Goal: Information Seeking & Learning: Learn about a topic

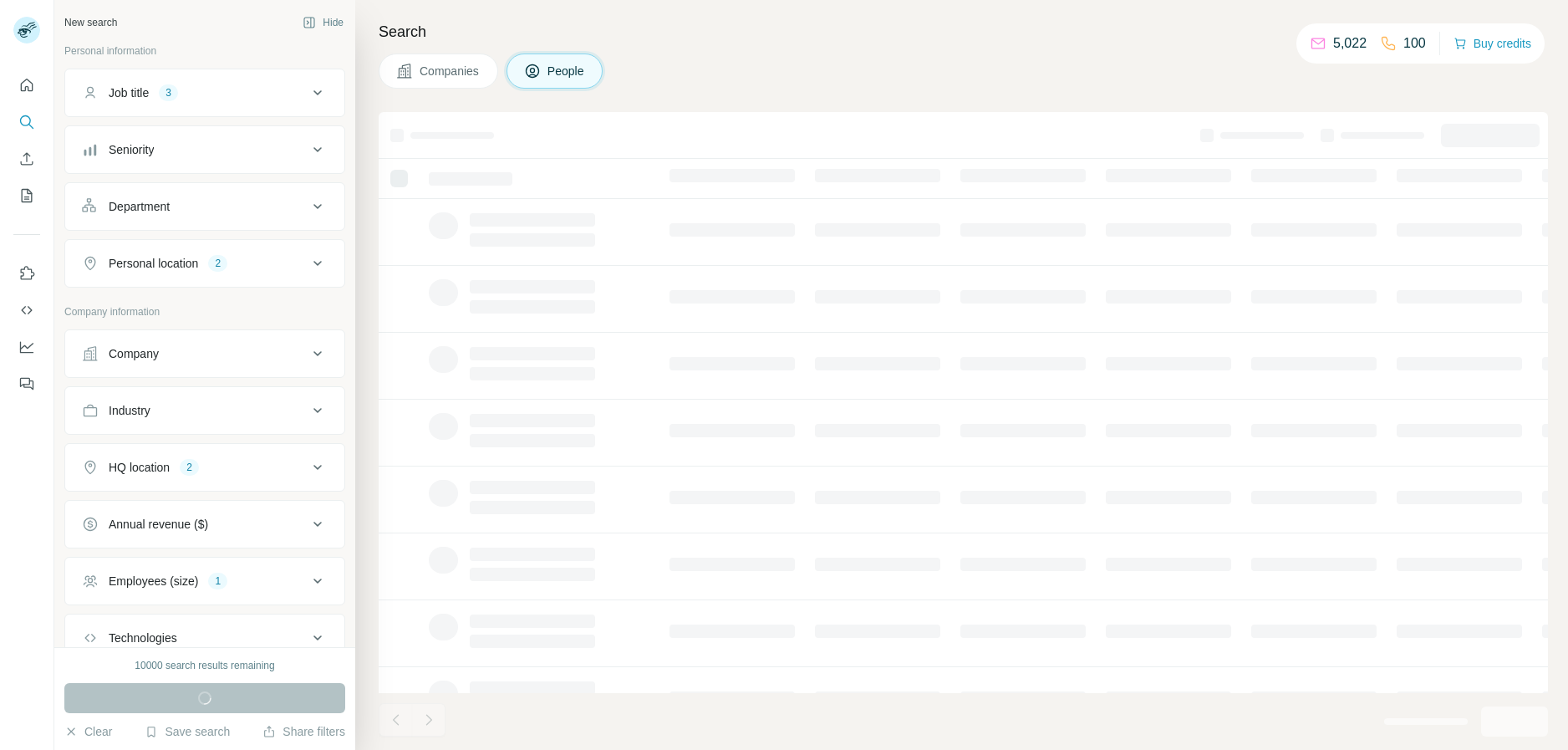
click at [411, 73] on icon at bounding box center [404, 71] width 17 height 17
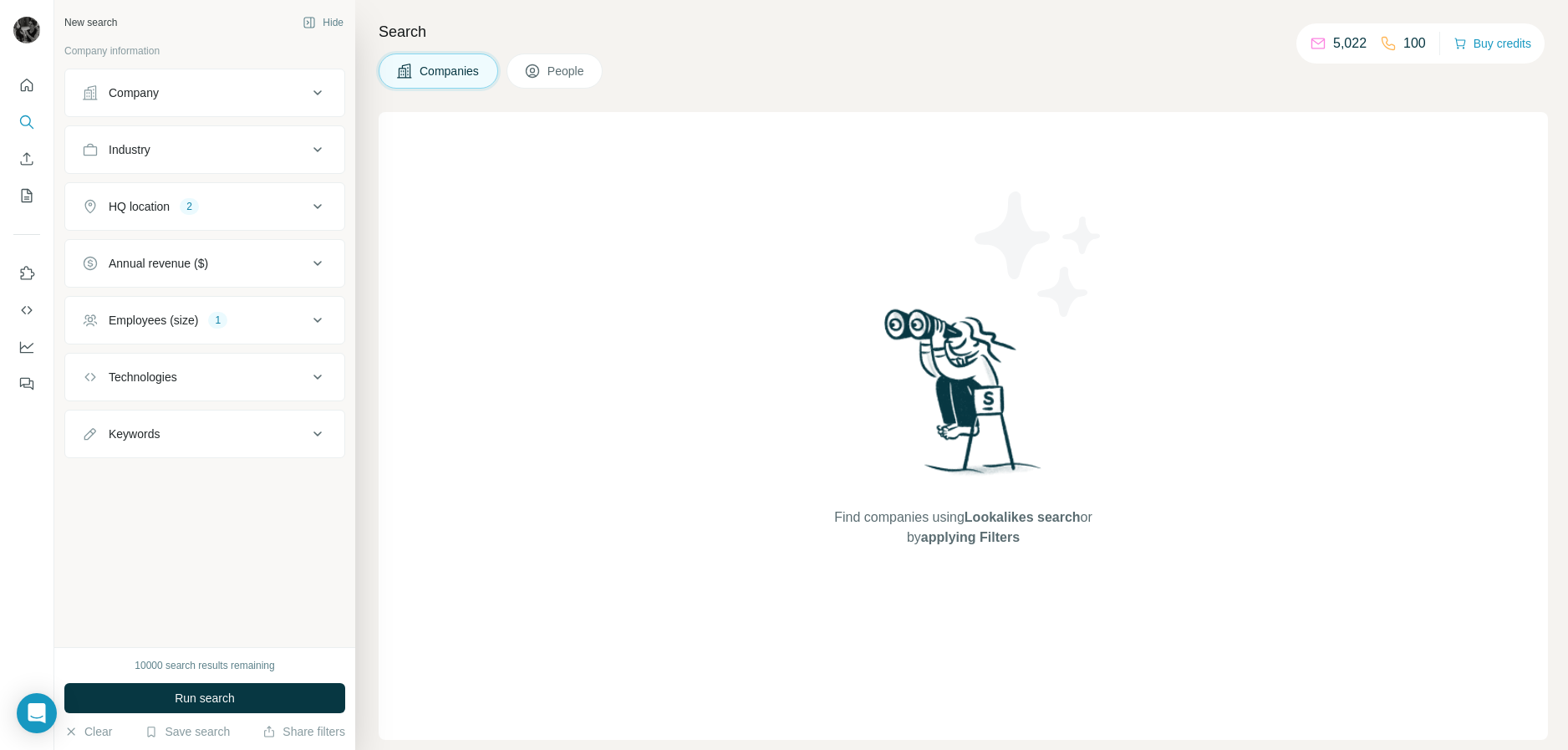
click at [269, 100] on div "Company" at bounding box center [194, 92] width 225 height 17
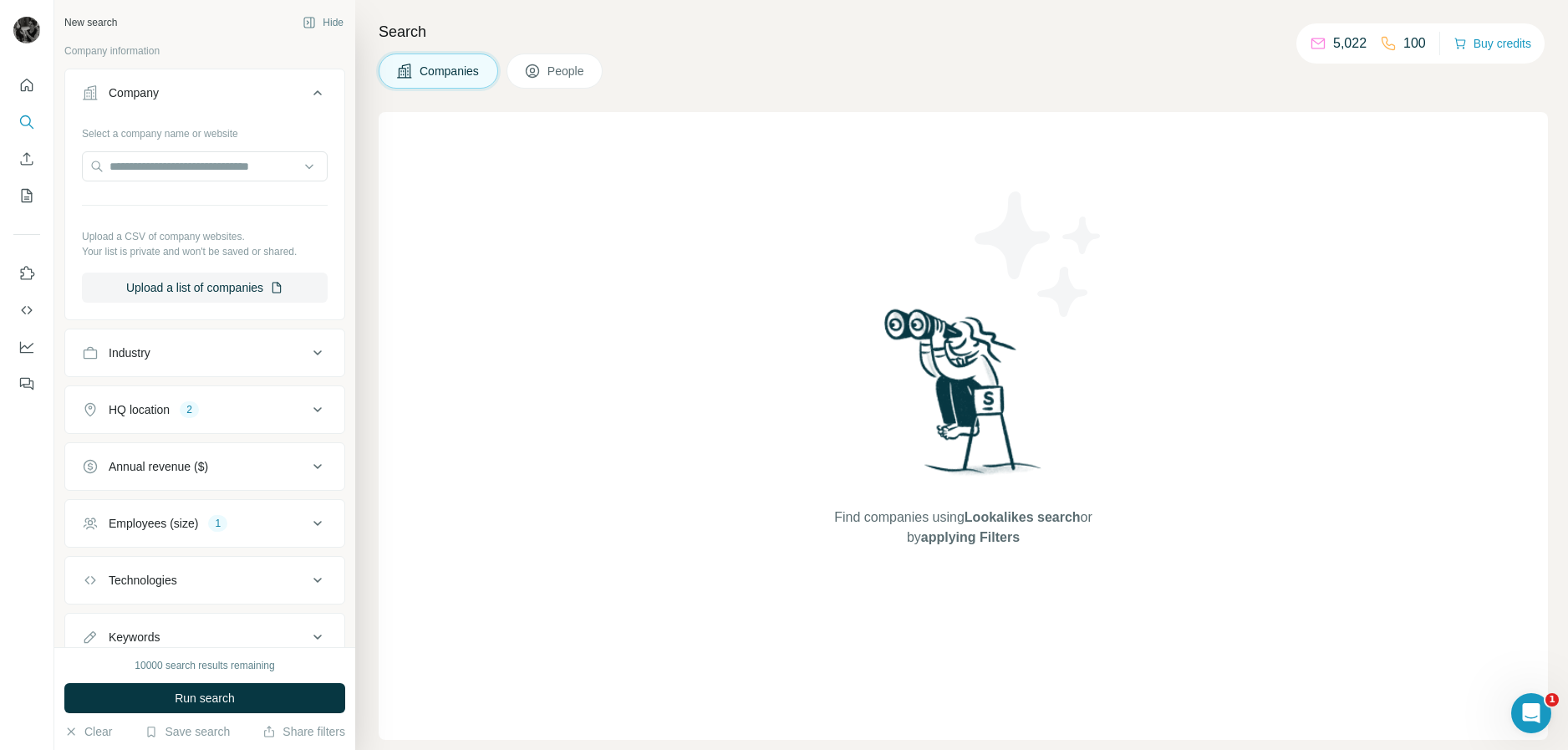
click at [308, 349] on icon at bounding box center [317, 353] width 20 height 20
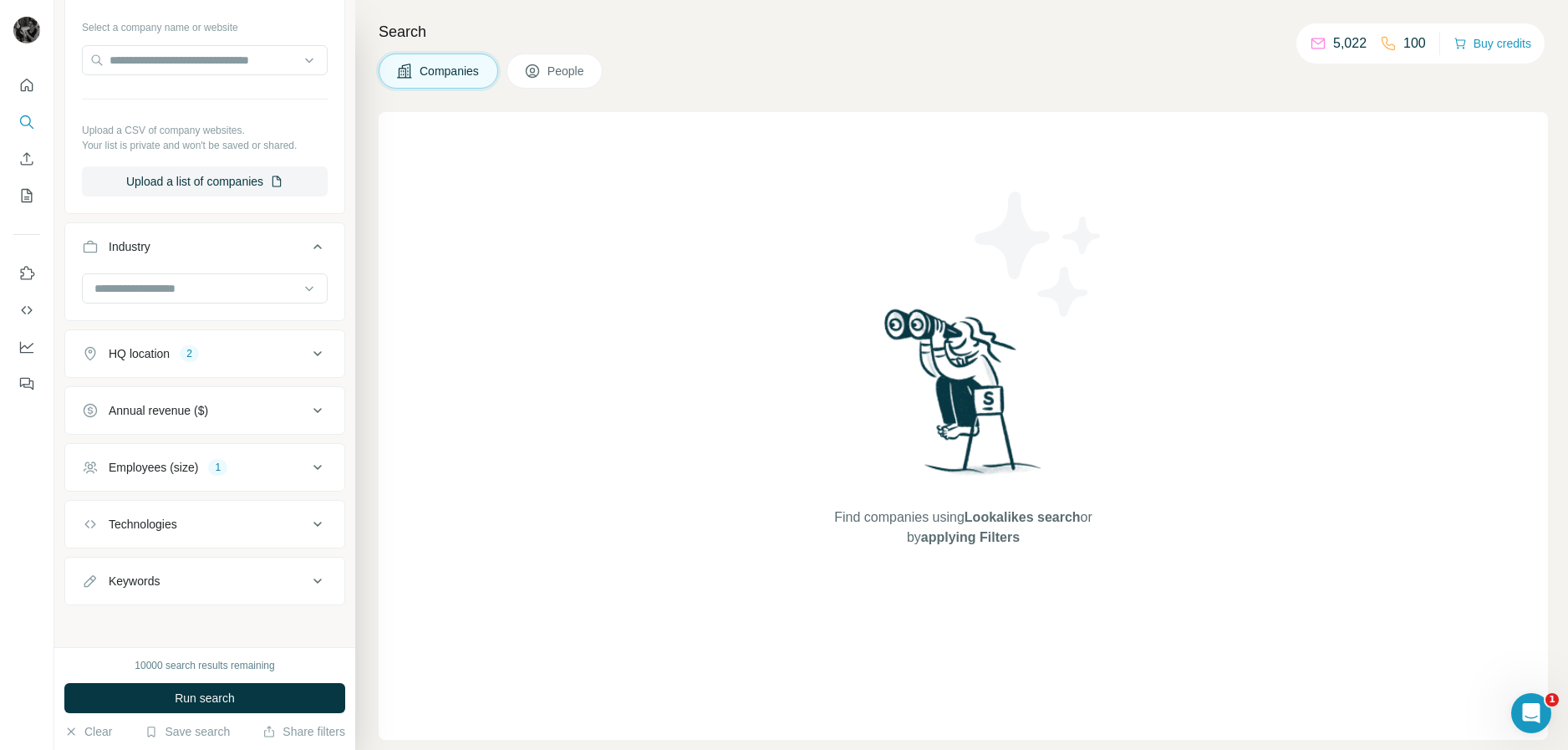
scroll to position [111, 0]
click at [308, 239] on icon at bounding box center [317, 241] width 20 height 20
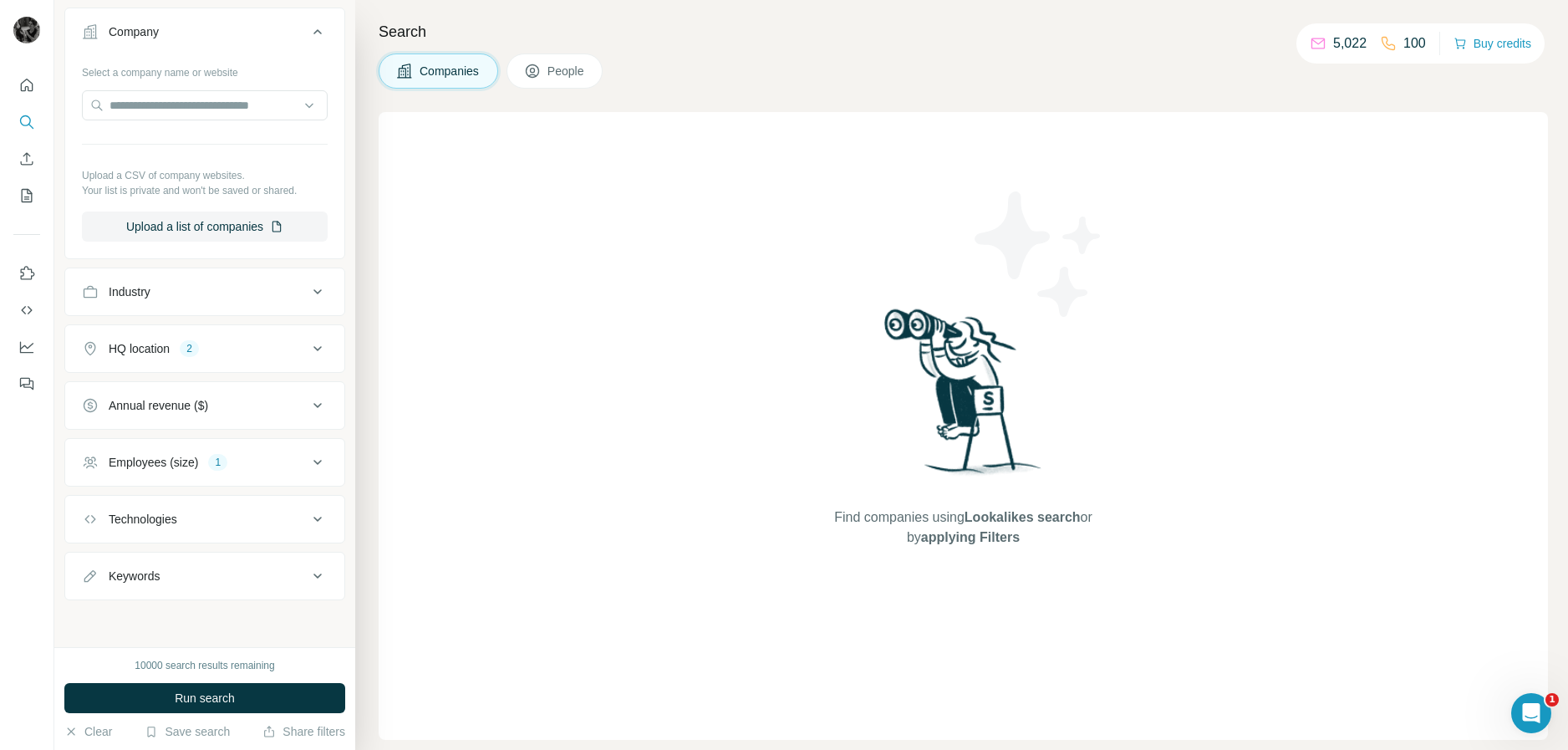
scroll to position [61, 0]
click at [314, 348] on icon at bounding box center [317, 348] width 8 height 5
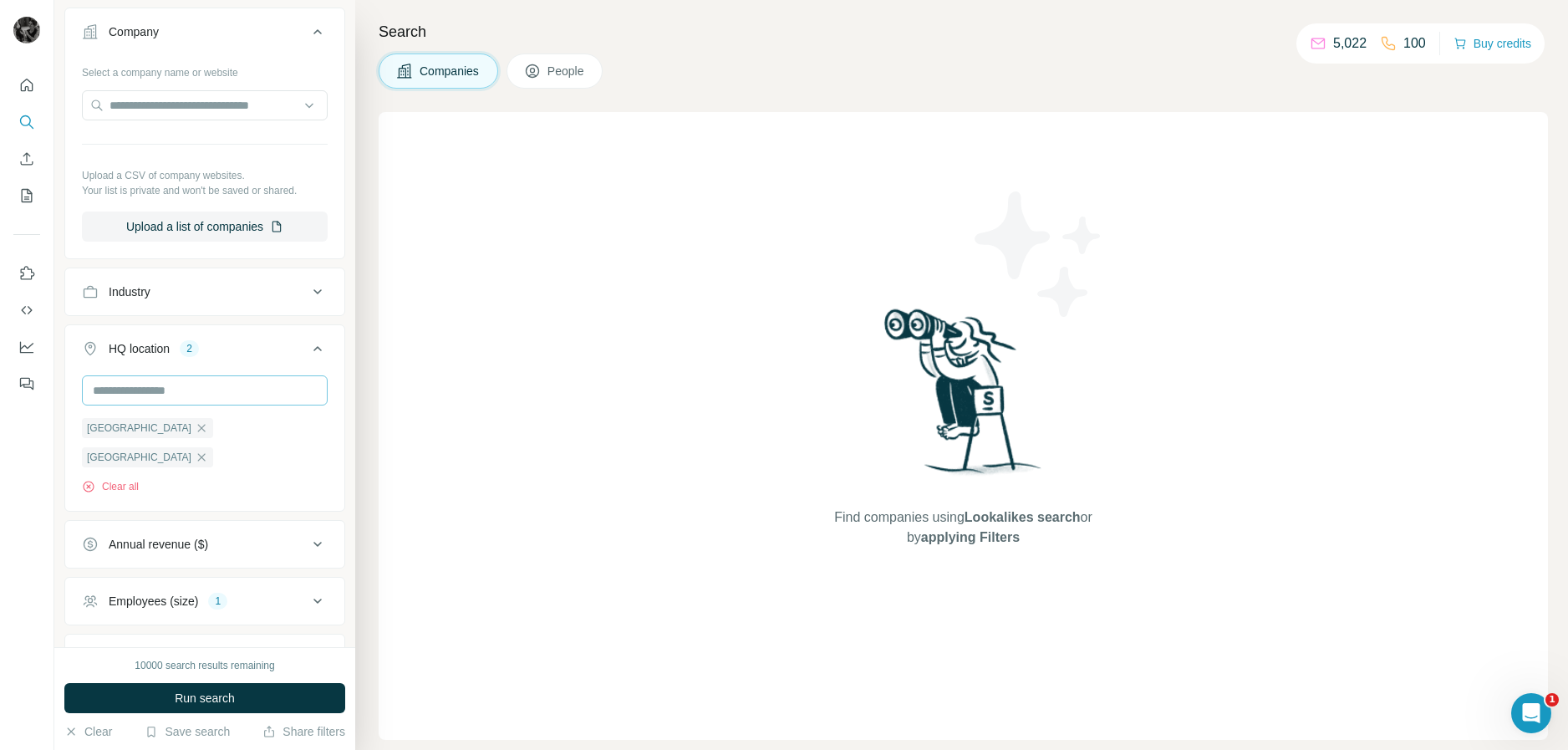
scroll to position [145, 0]
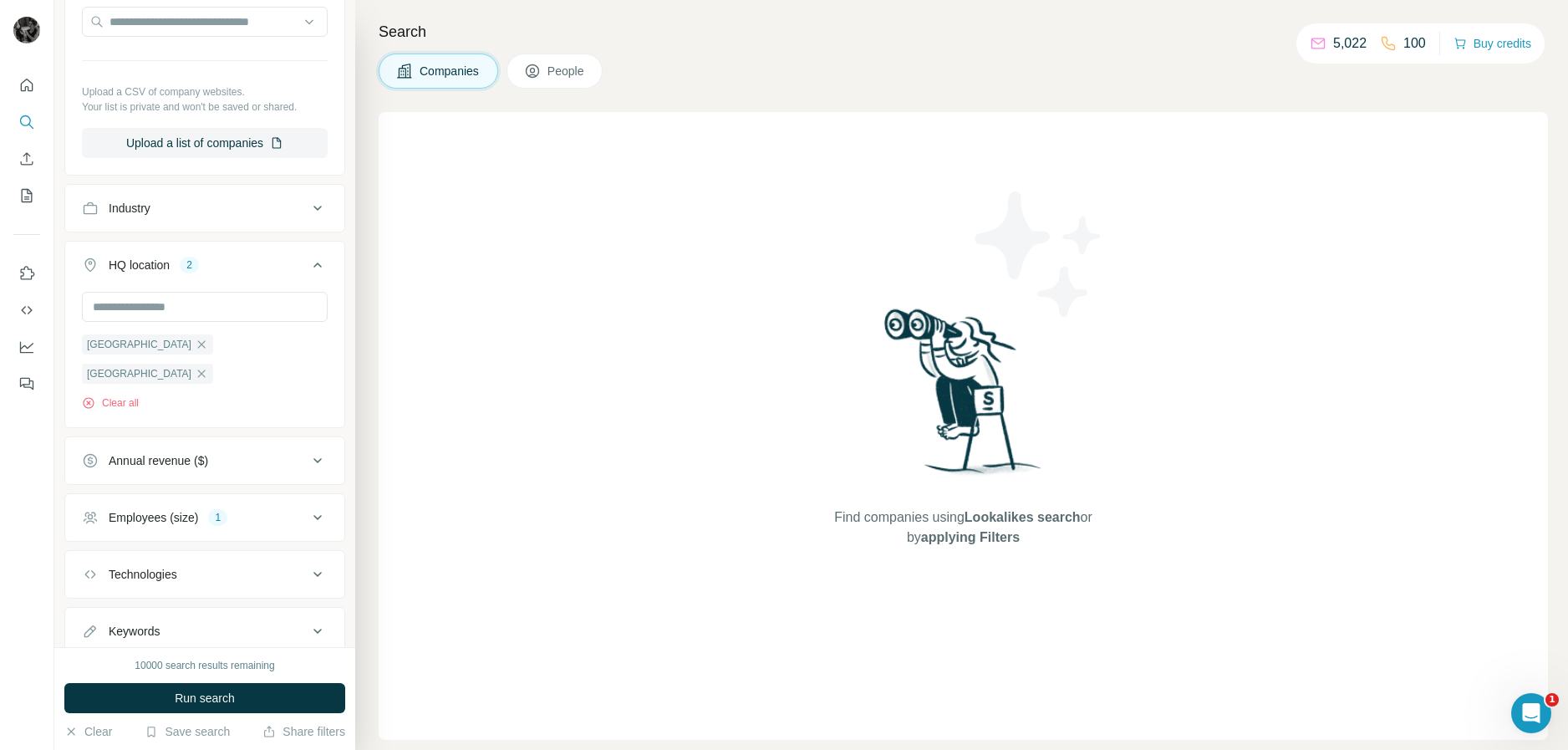
click at [208, 367] on icon "button" at bounding box center [201, 373] width 13 height 13
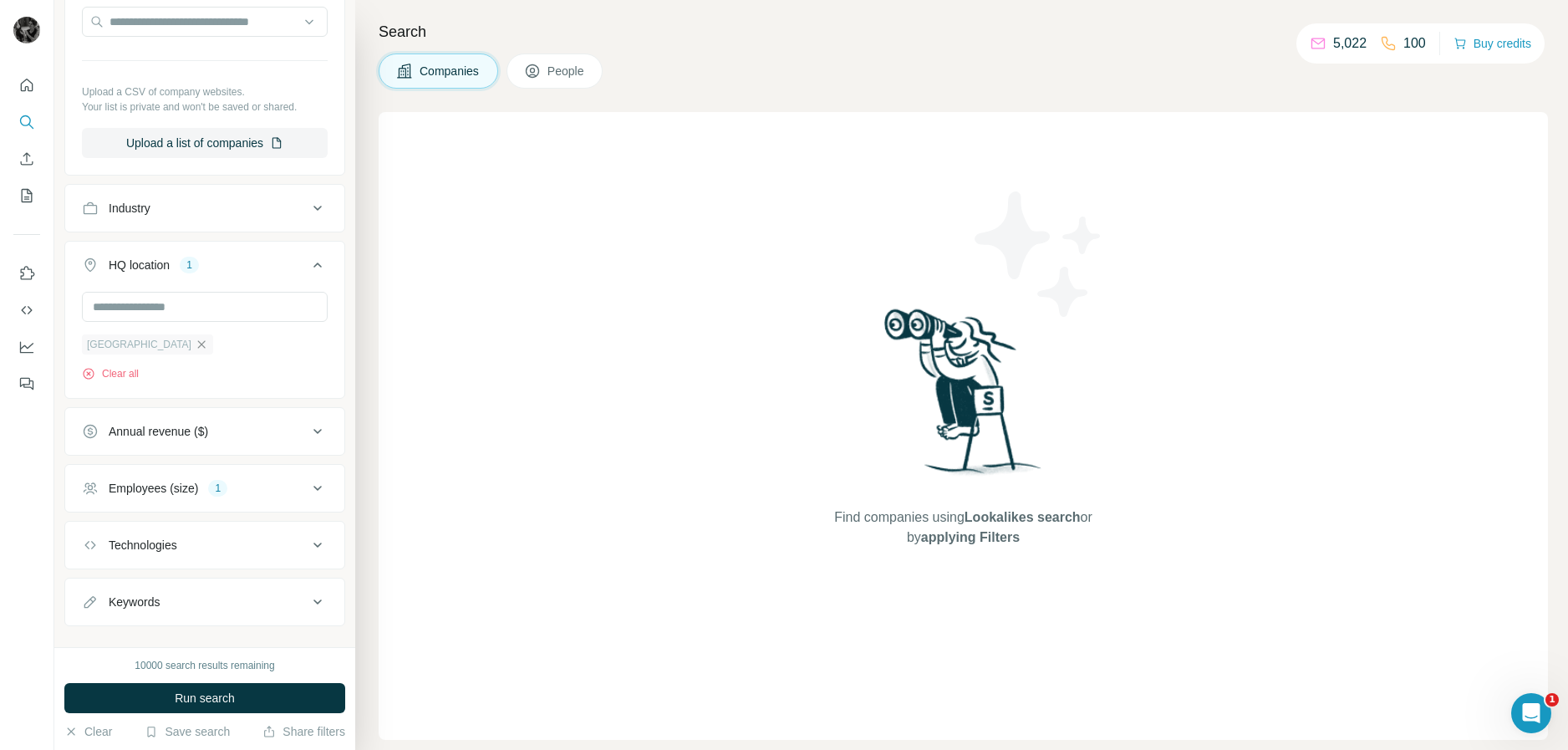
click at [194, 346] on icon "button" at bounding box center [201, 344] width 13 height 13
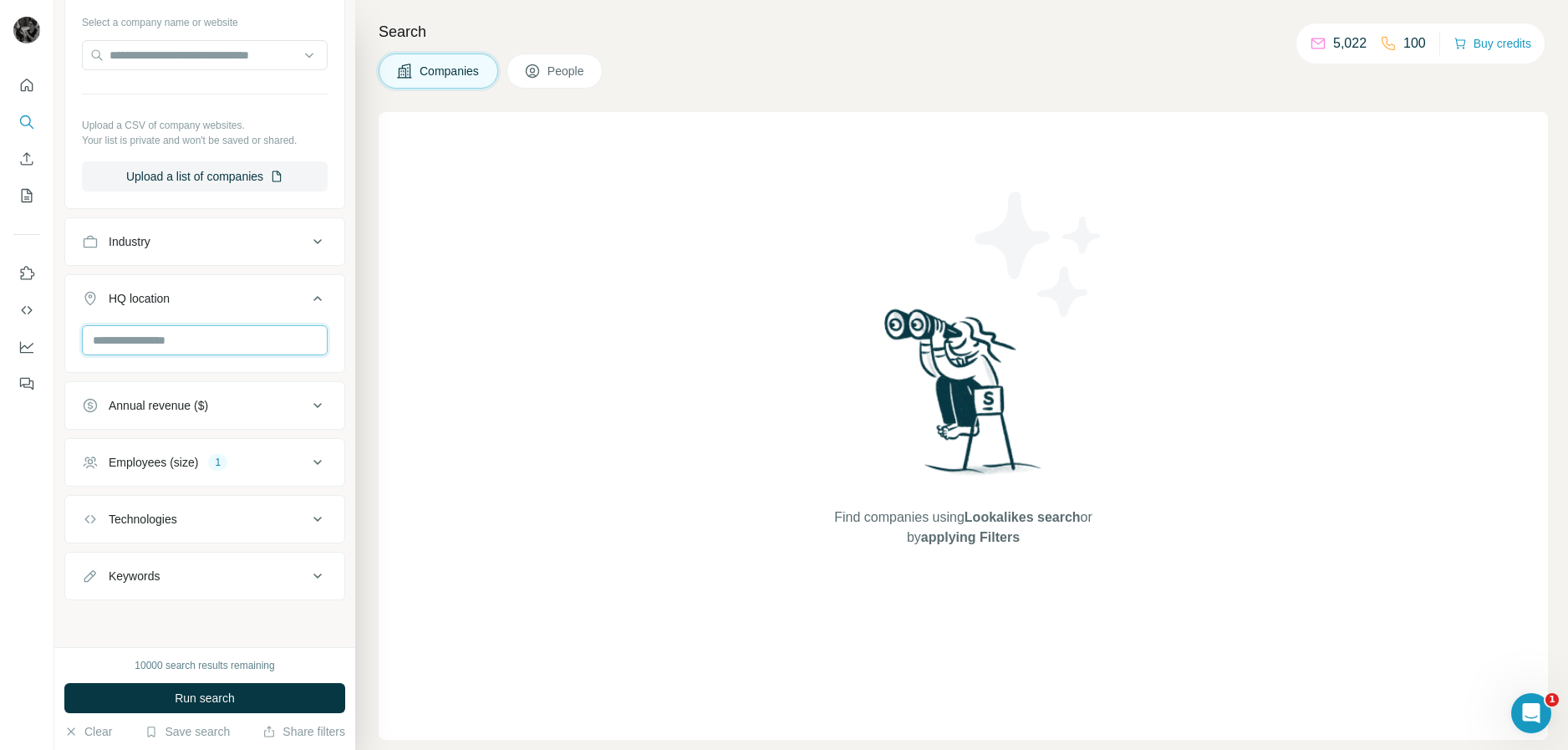
click at [164, 336] on input "text" at bounding box center [205, 341] width 246 height 30
type input "*"
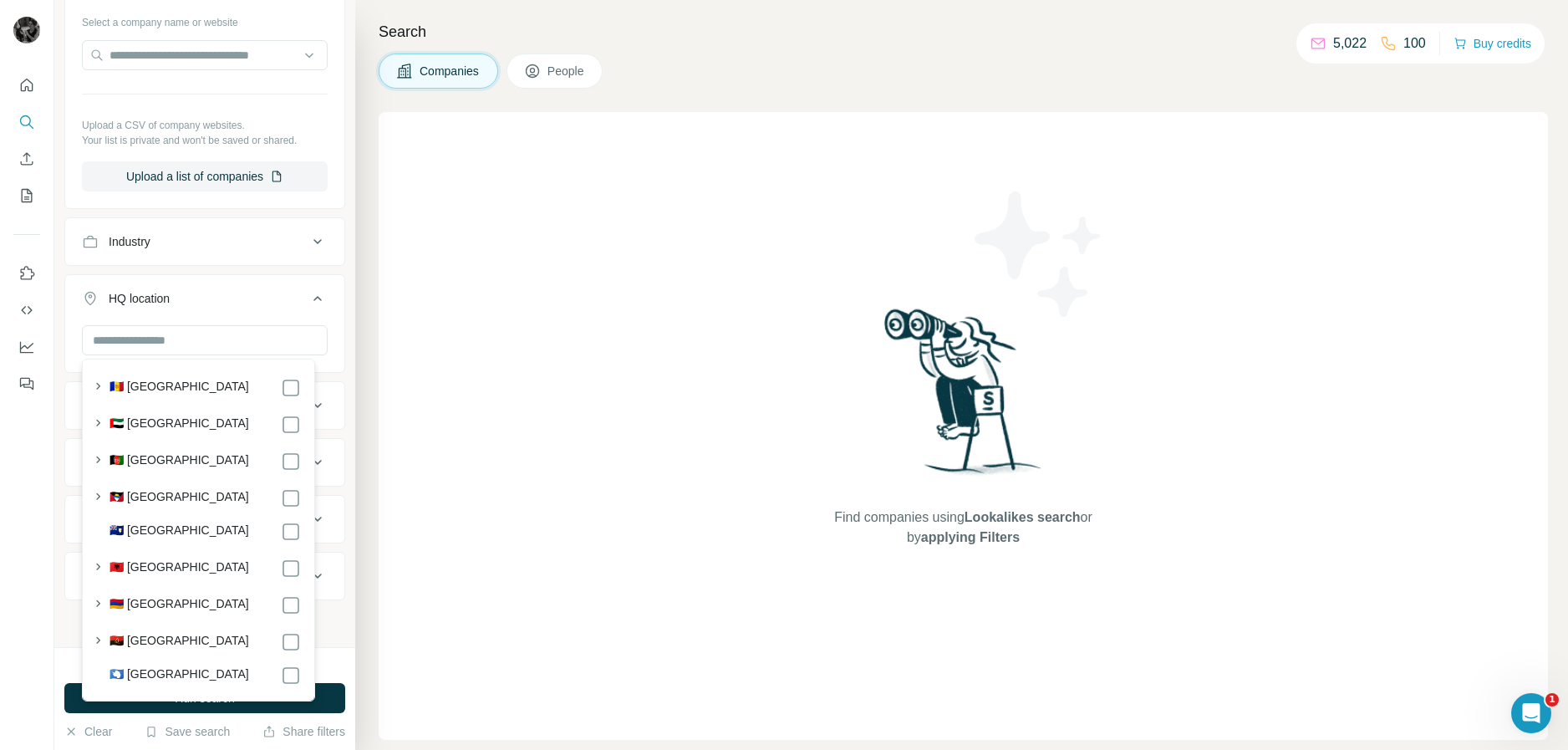
click at [363, 279] on div "Search Companies People Find companies using Lookalikes search or by applying F…" at bounding box center [962, 375] width 1213 height 750
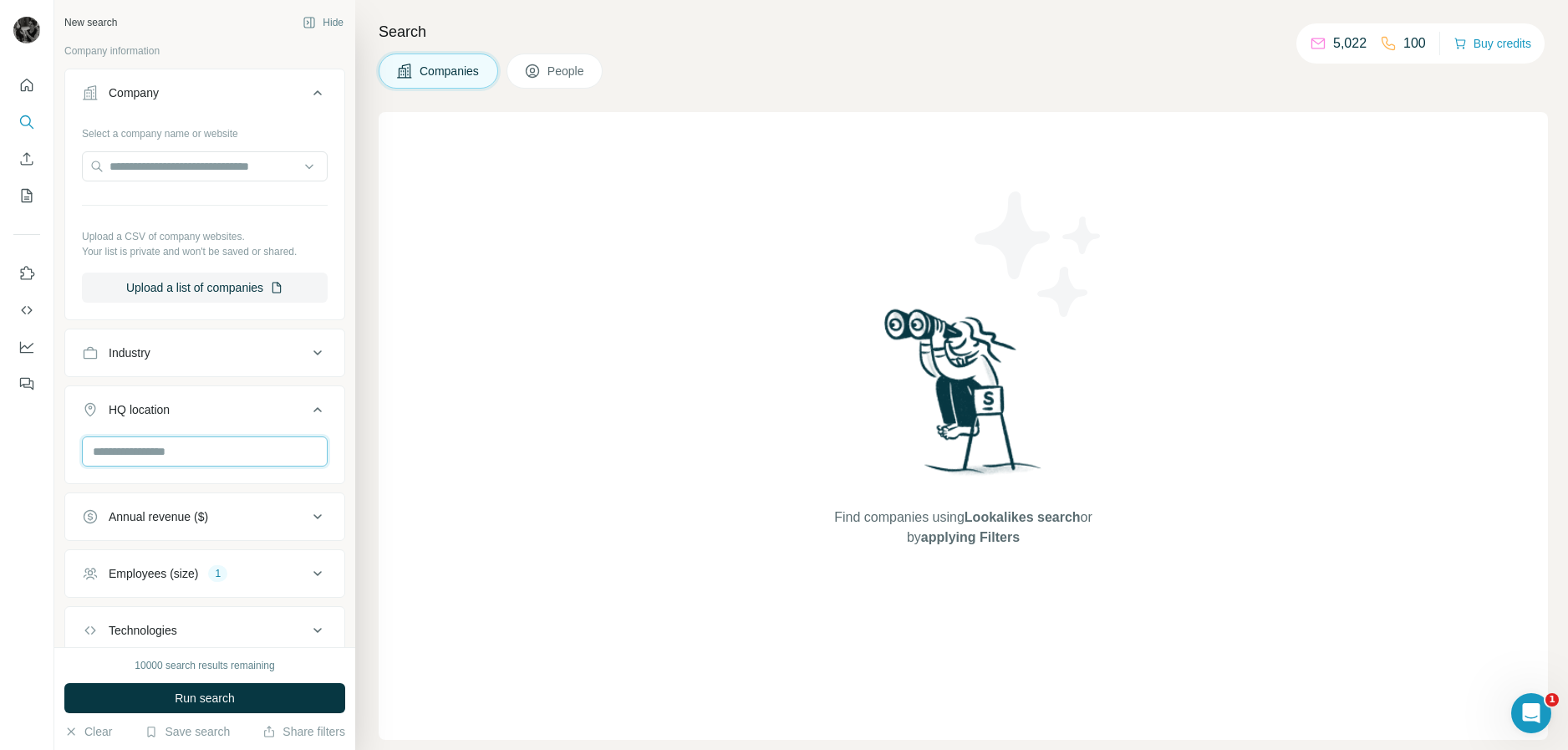
click at [189, 459] on input "text" at bounding box center [205, 452] width 246 height 30
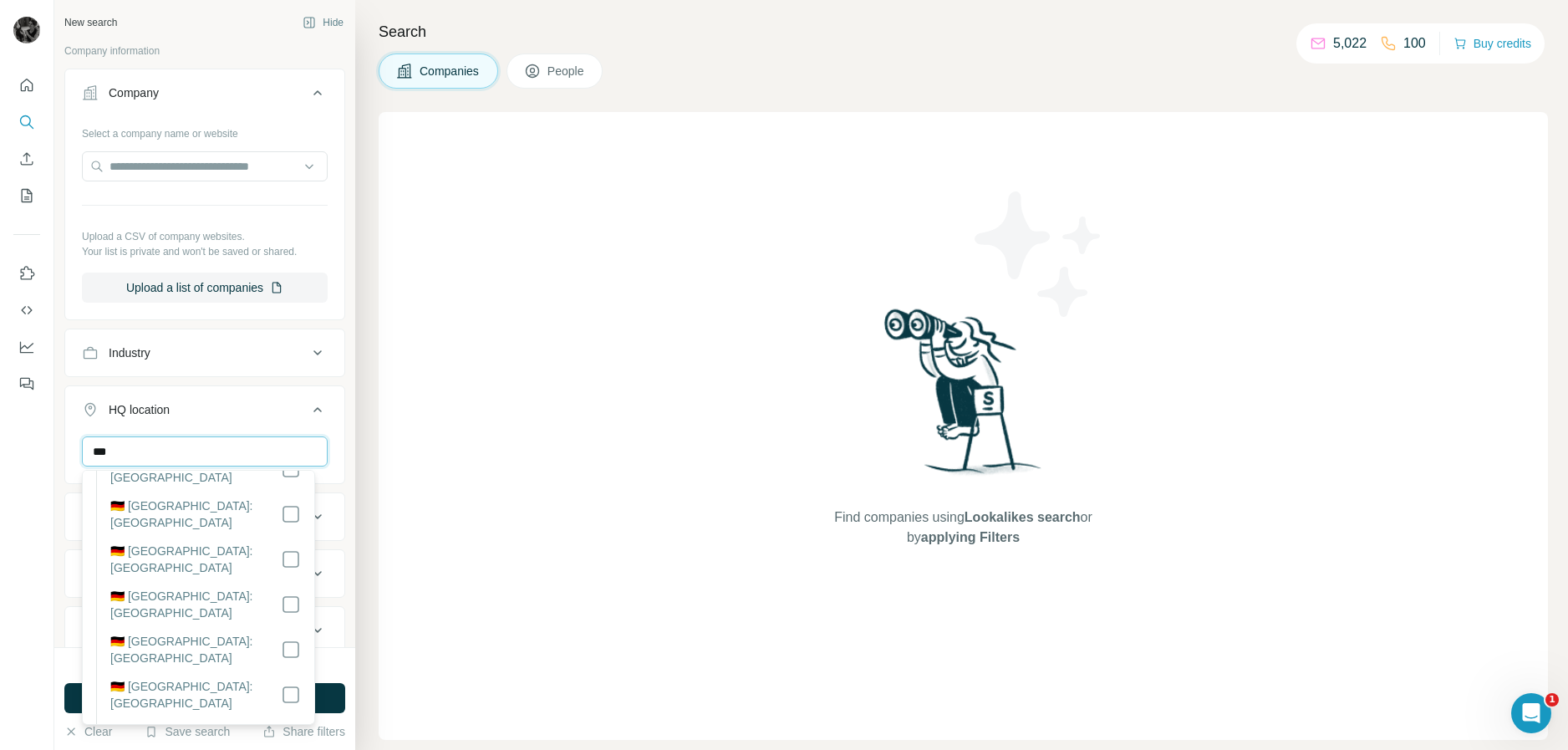
scroll to position [334, 0]
type input "***"
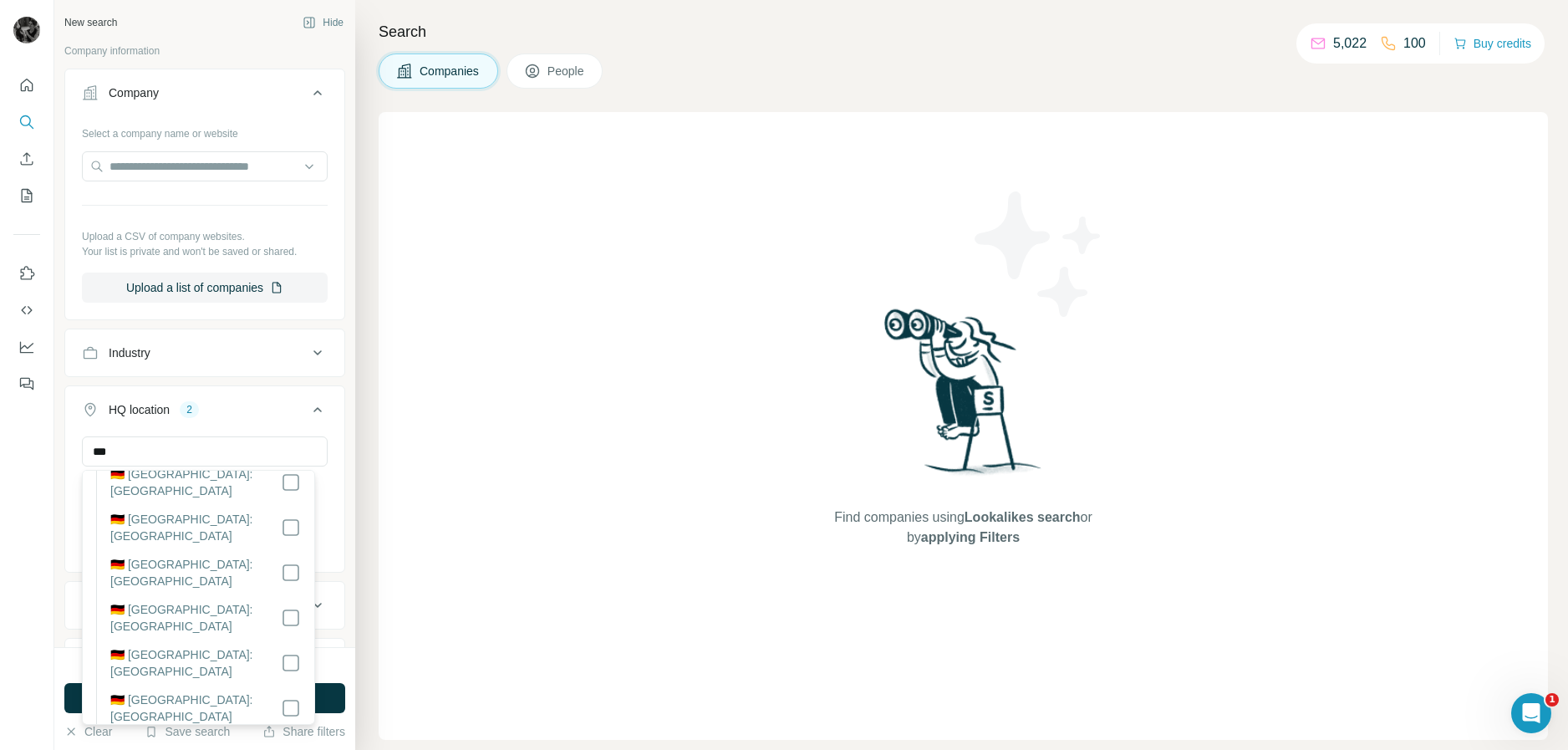
scroll to position [251, 0]
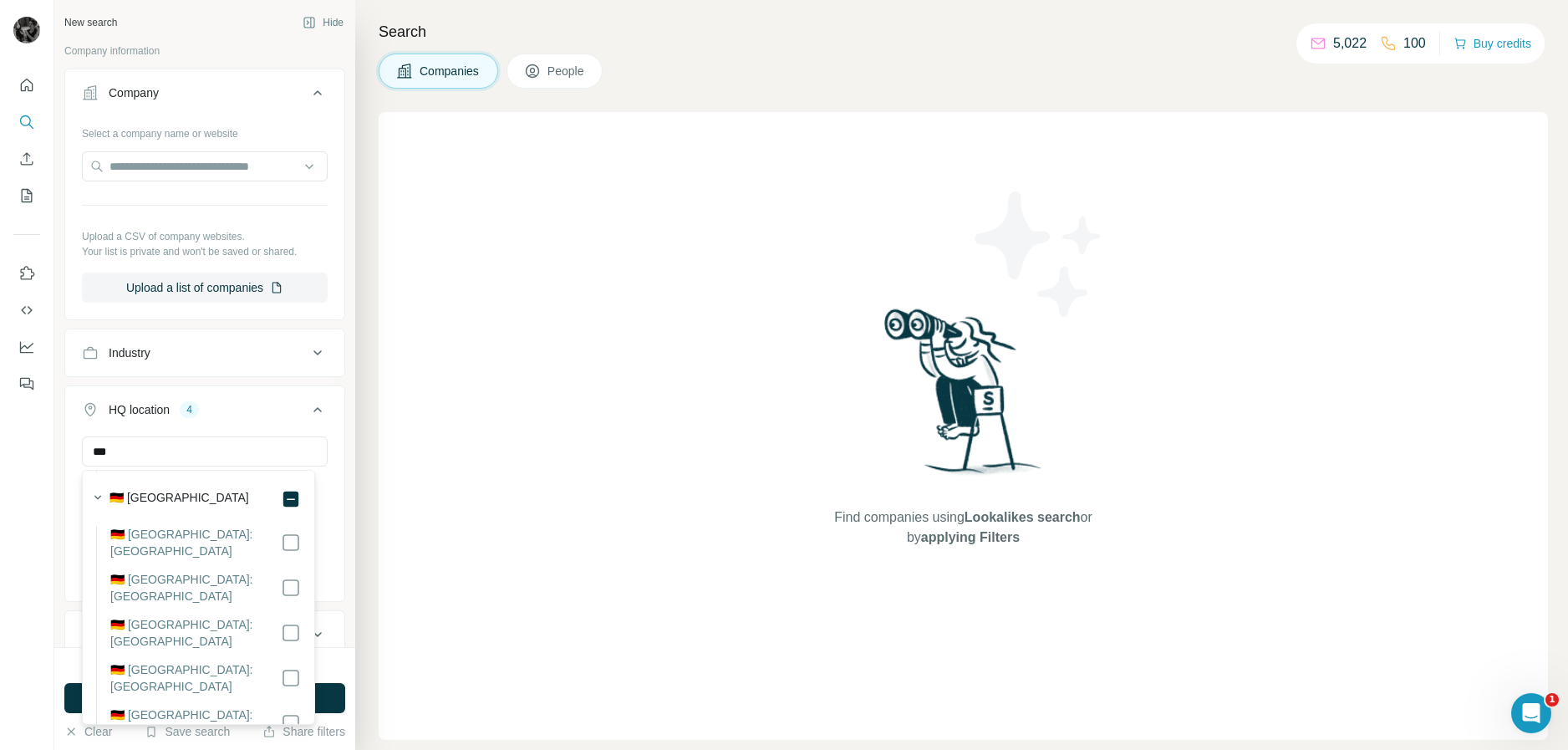
scroll to position [84, 0]
click at [336, 401] on div "New search Hide Company information Company Select a company name or website Up…" at bounding box center [204, 324] width 301 height 647
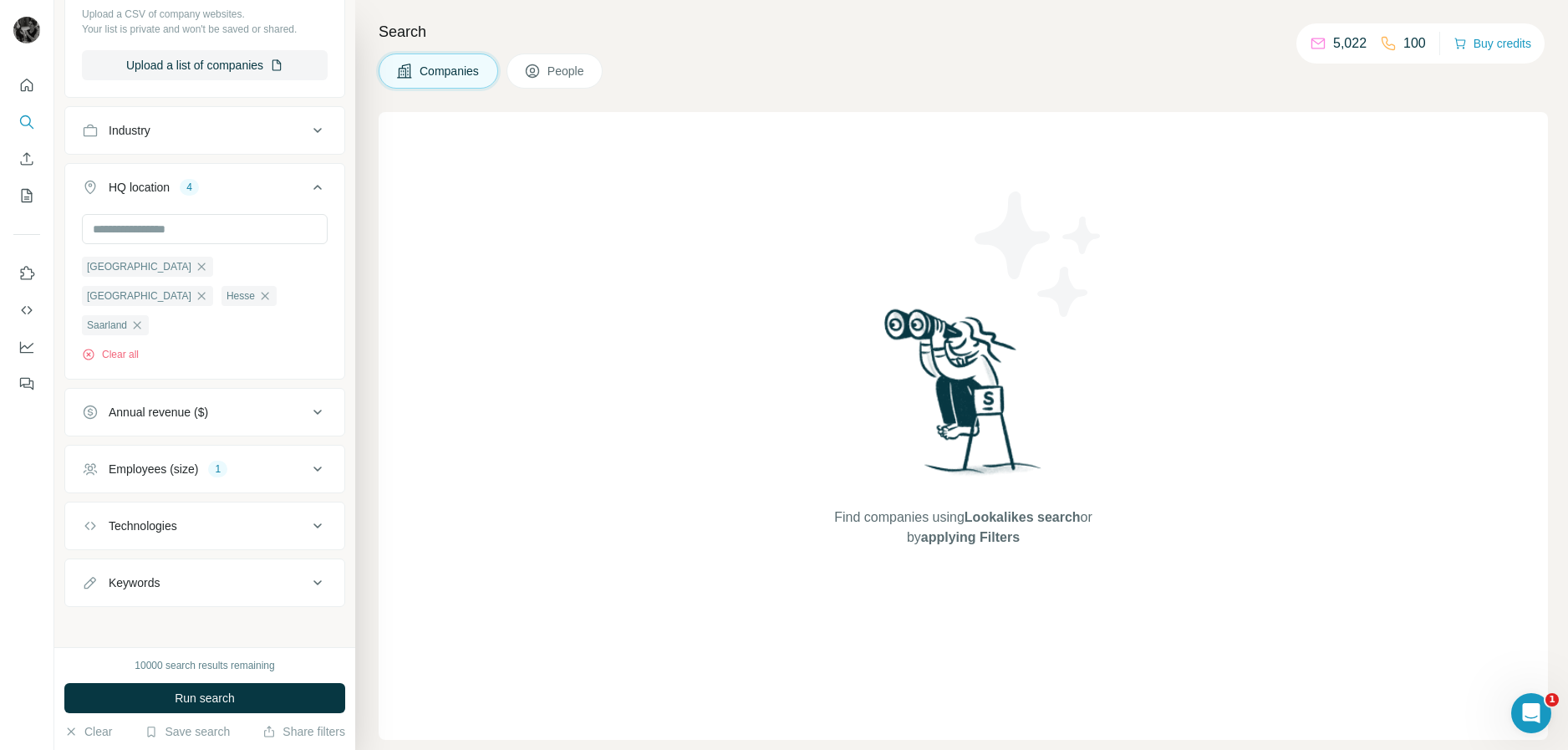
scroll to position [232, 0]
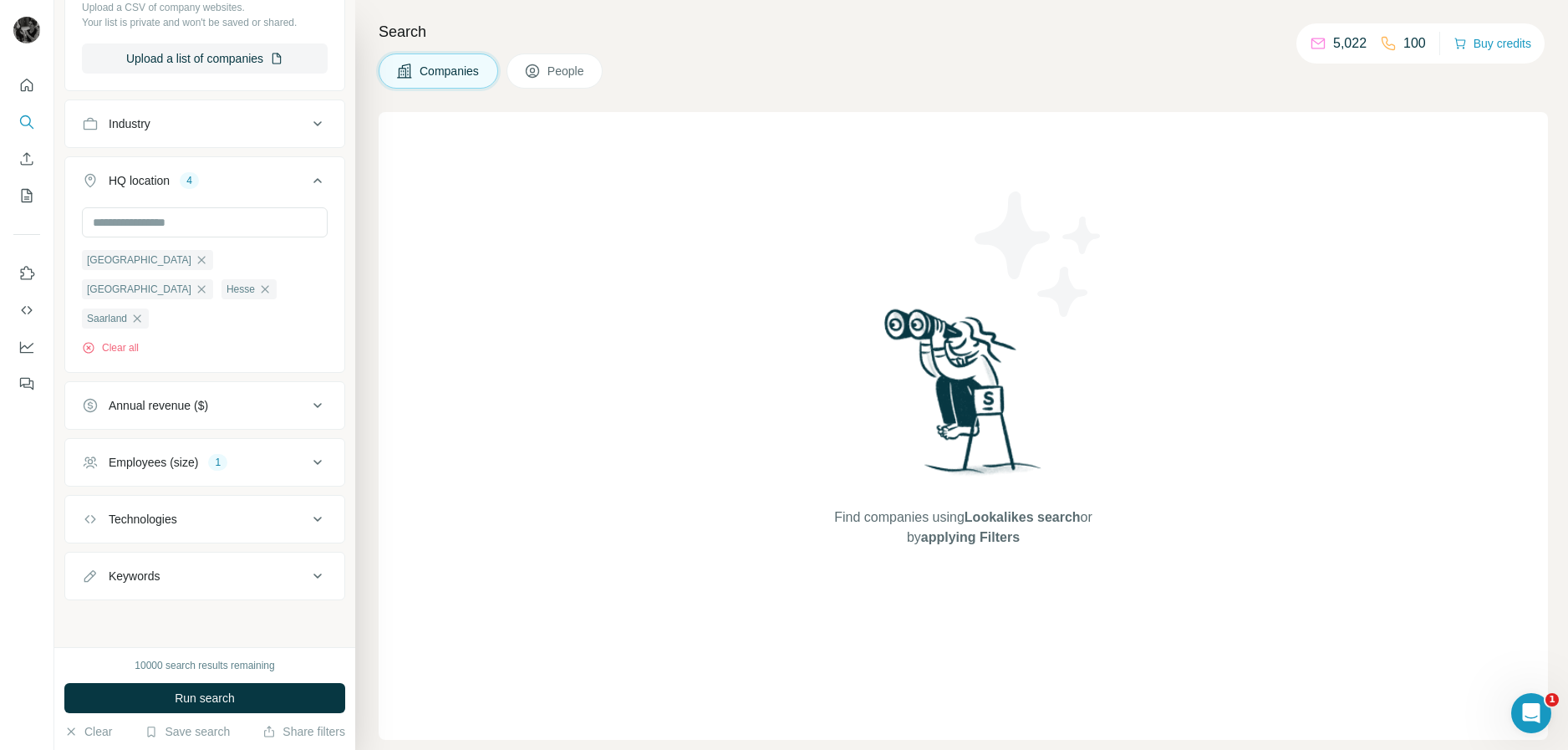
click at [308, 466] on icon at bounding box center [317, 462] width 20 height 20
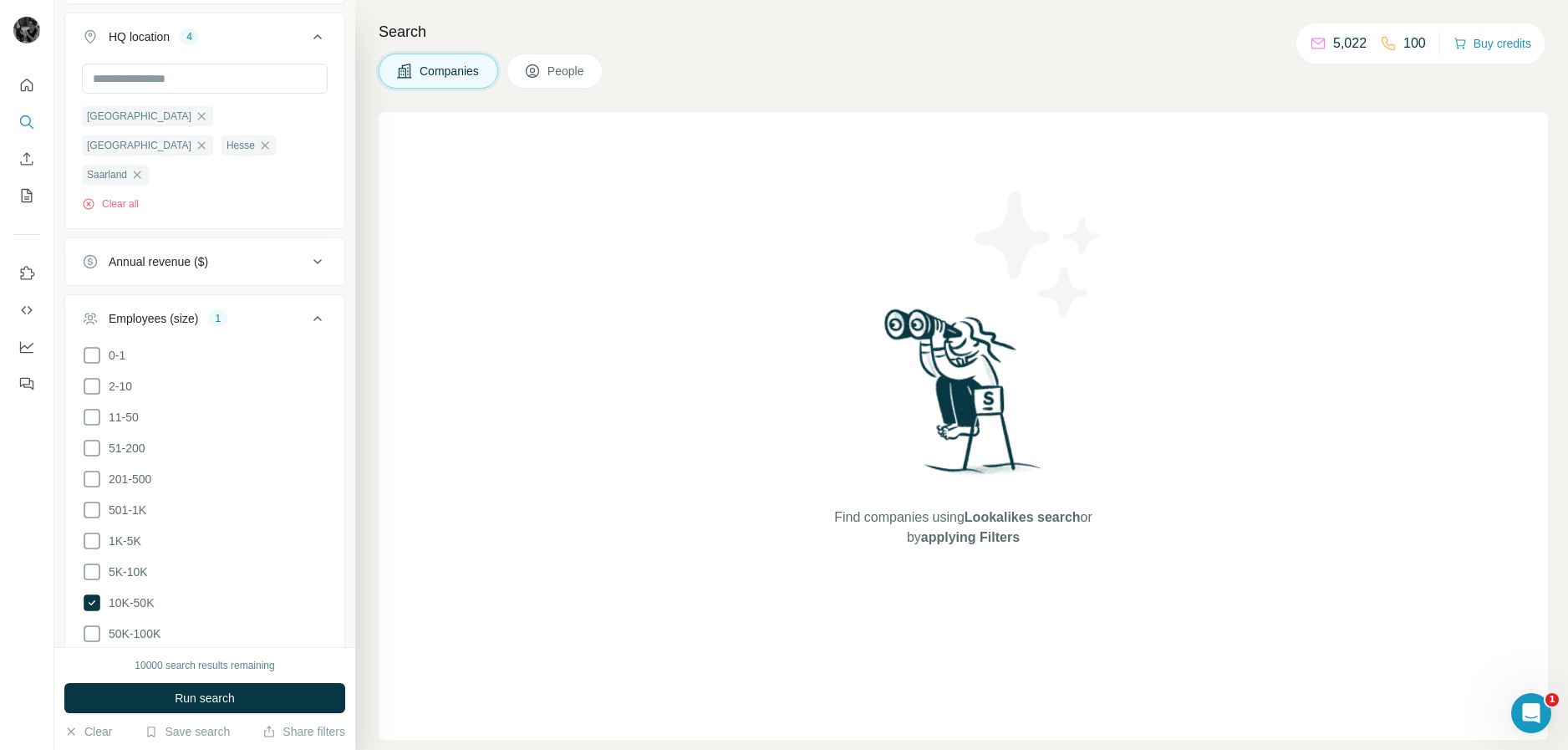
scroll to position [399, 0]
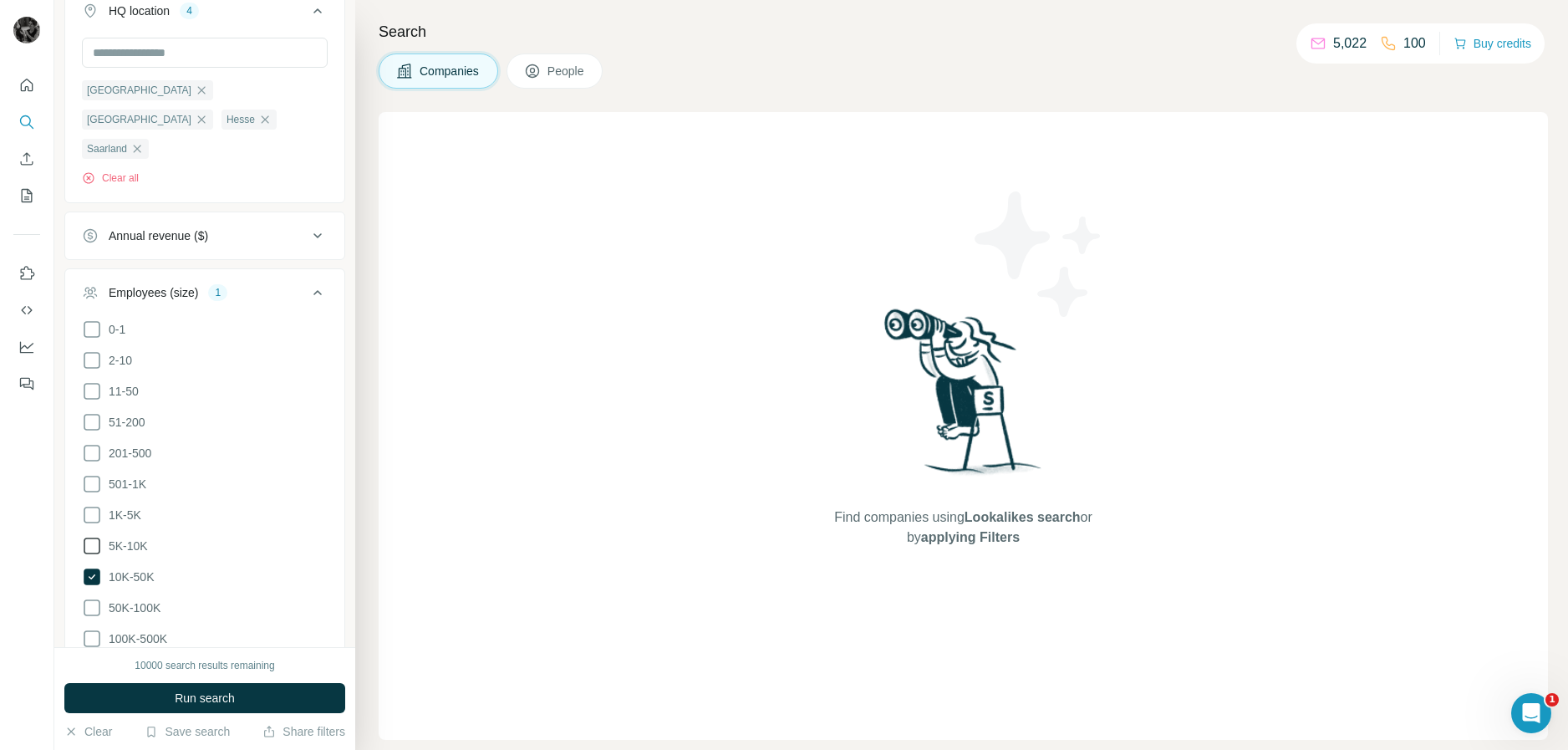
click at [93, 539] on icon at bounding box center [92, 546] width 20 height 20
click at [92, 578] on icon at bounding box center [92, 577] width 17 height 17
click at [92, 513] on icon at bounding box center [92, 515] width 20 height 20
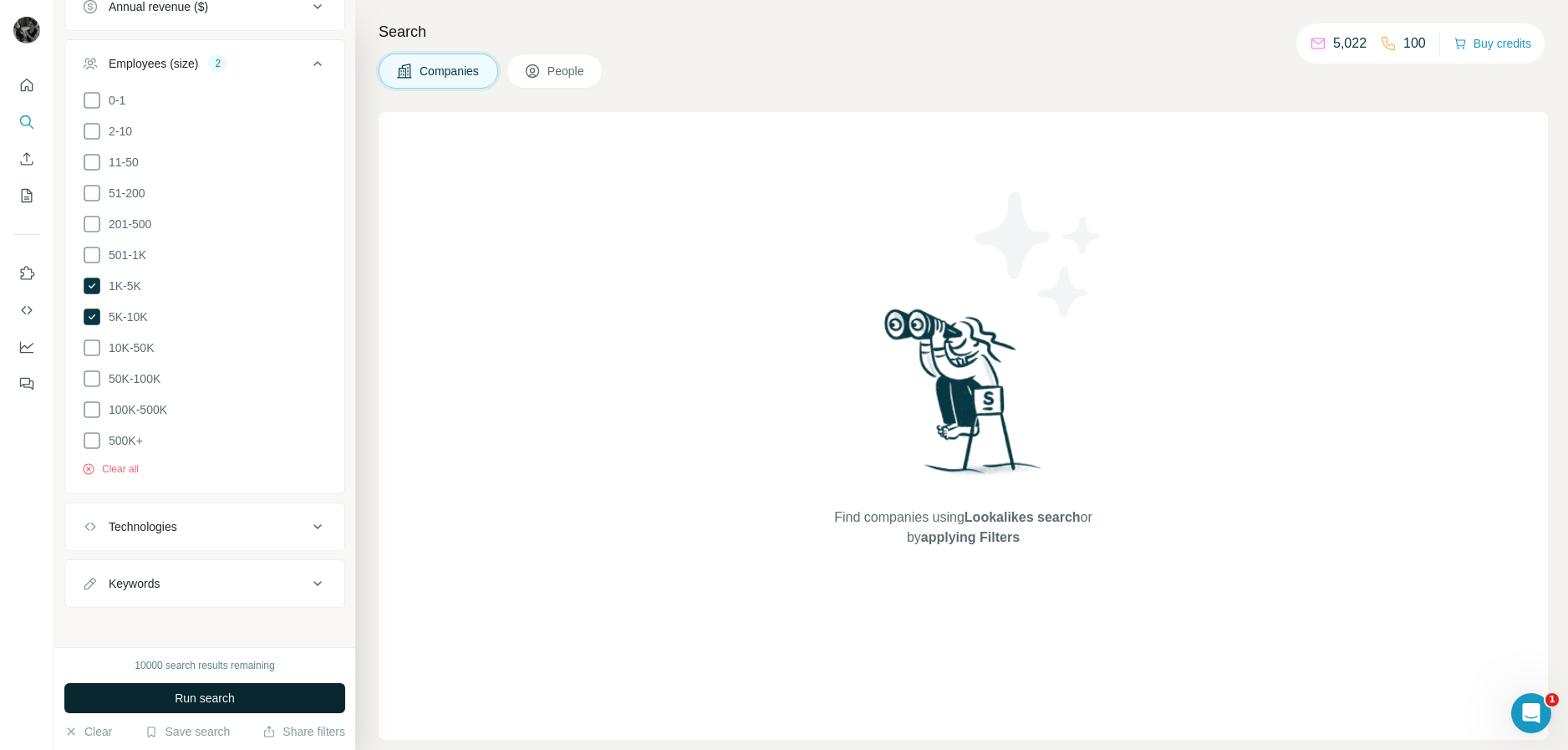
click at [240, 701] on button "Run search" at bounding box center [205, 698] width 281 height 30
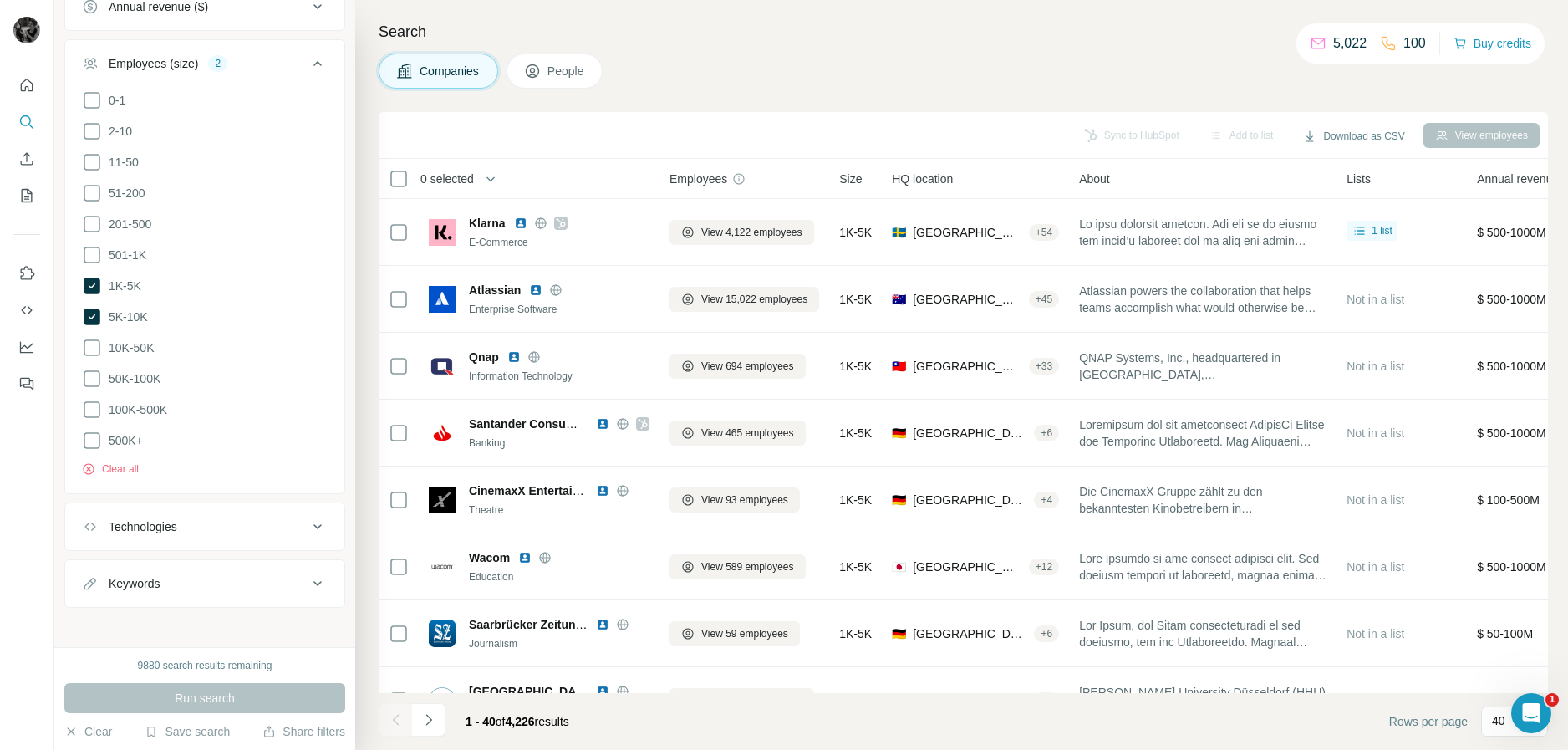
click at [566, 73] on span "People" at bounding box center [566, 71] width 38 height 17
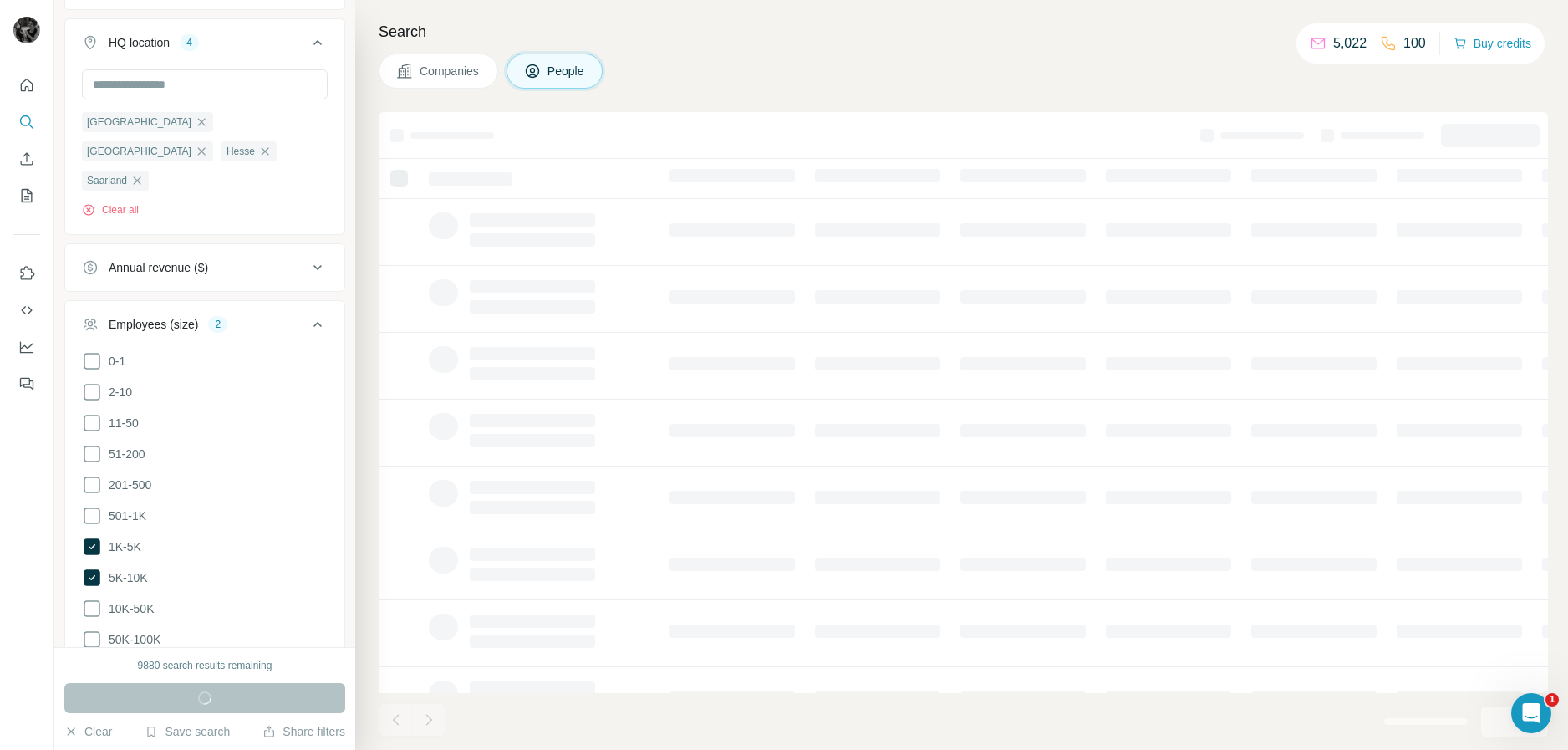
scroll to position [889, 0]
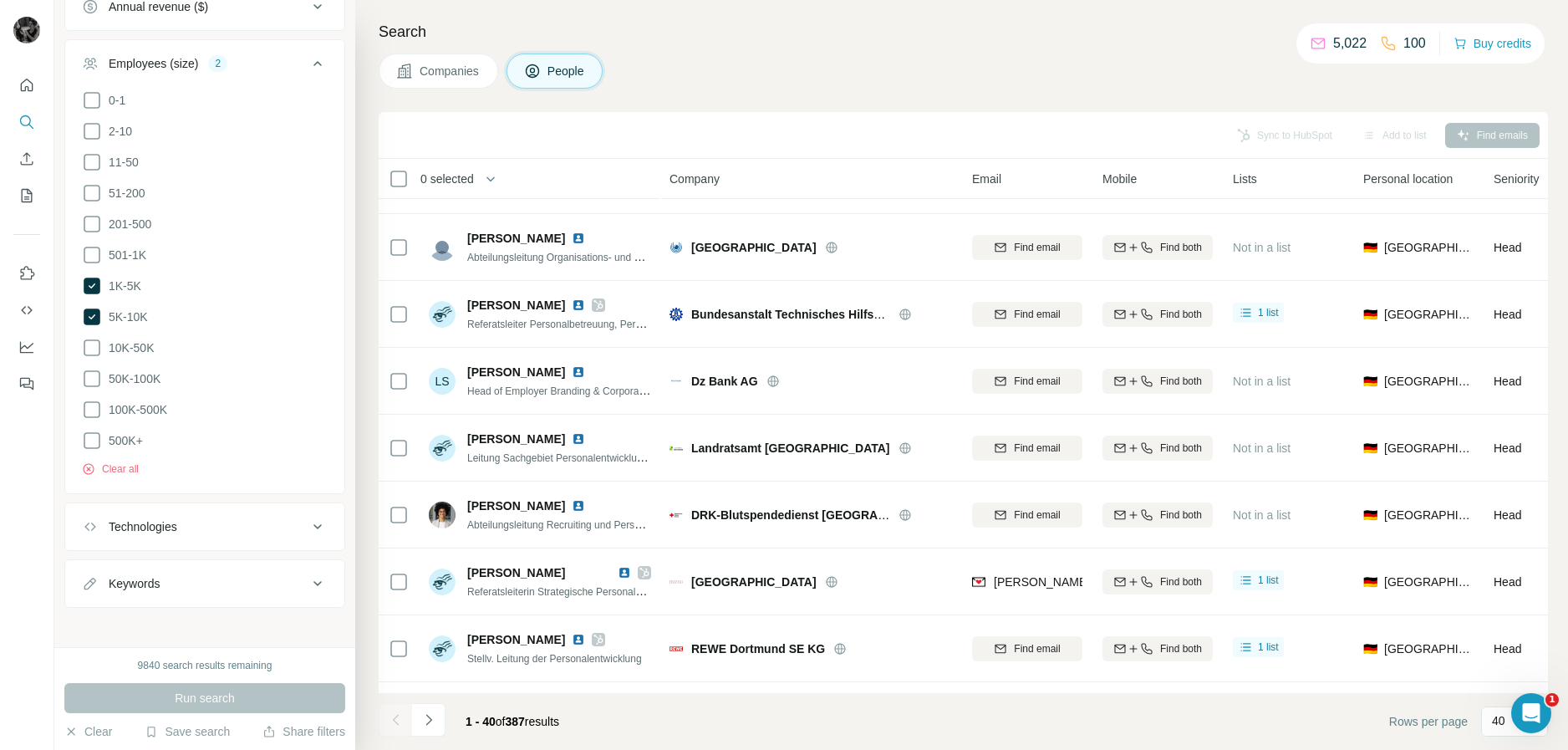
scroll to position [1087, 0]
